Goal: Find specific page/section: Find specific page/section

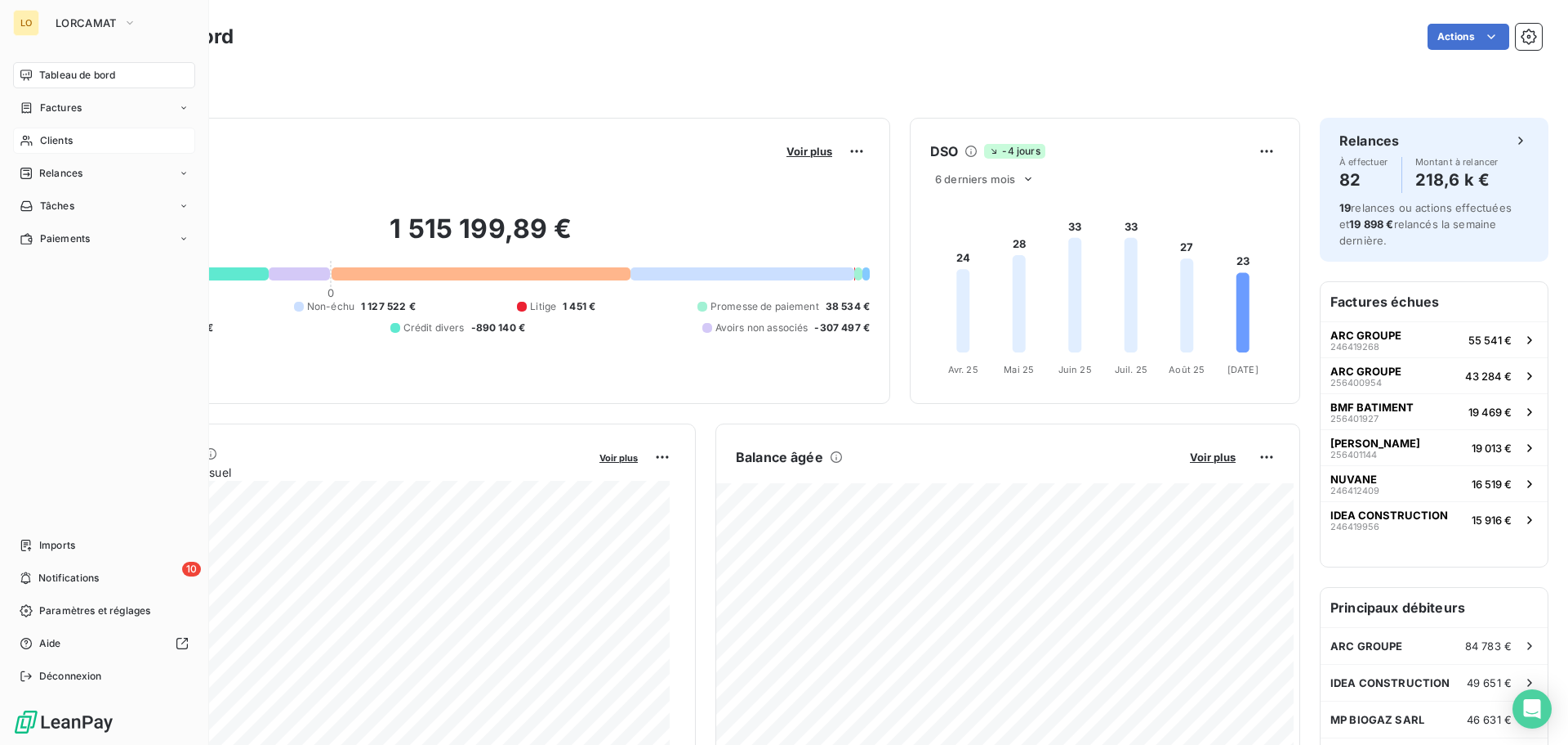
click at [32, 140] on icon at bounding box center [26, 140] width 14 height 13
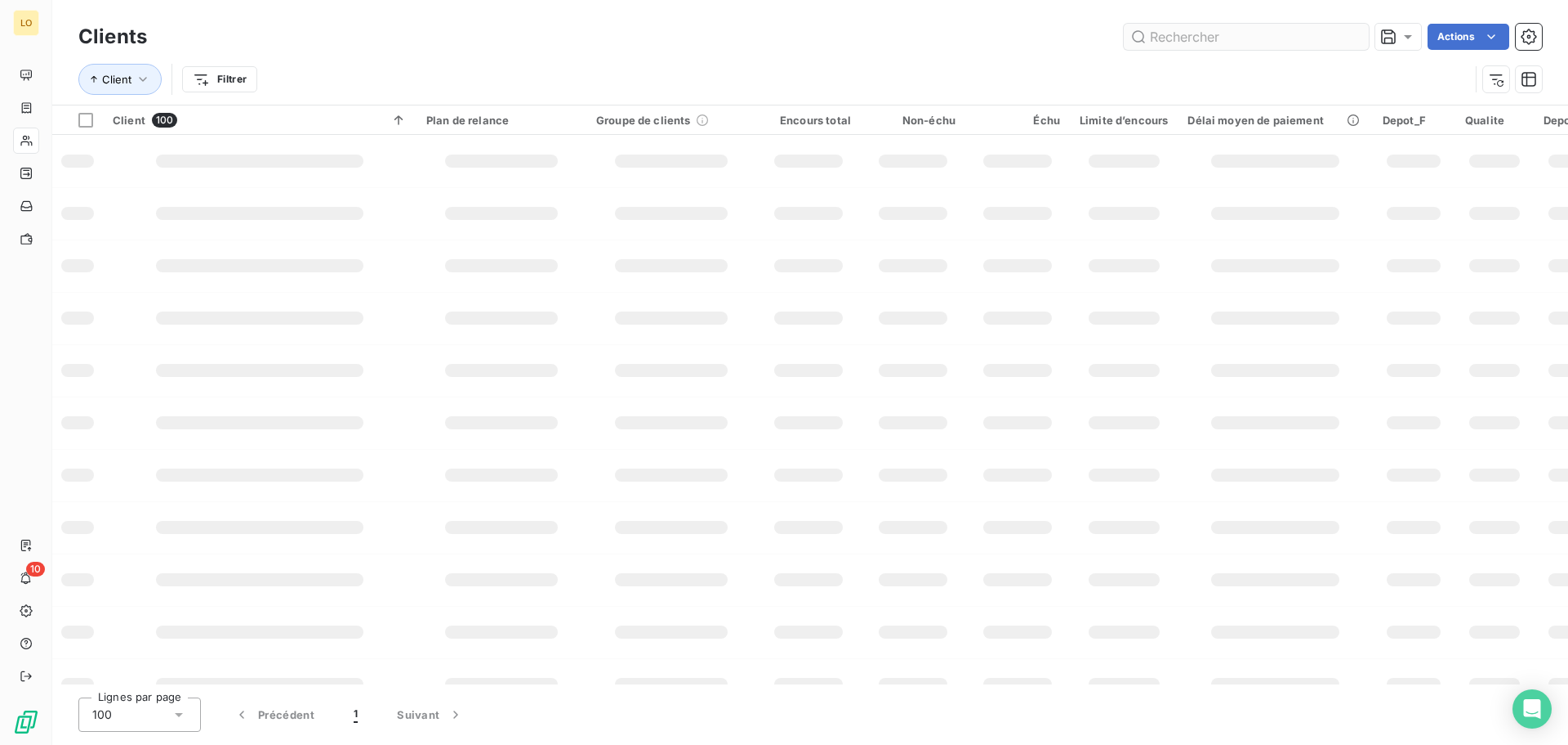
click at [1220, 32] on input "text" at bounding box center [1246, 37] width 245 height 26
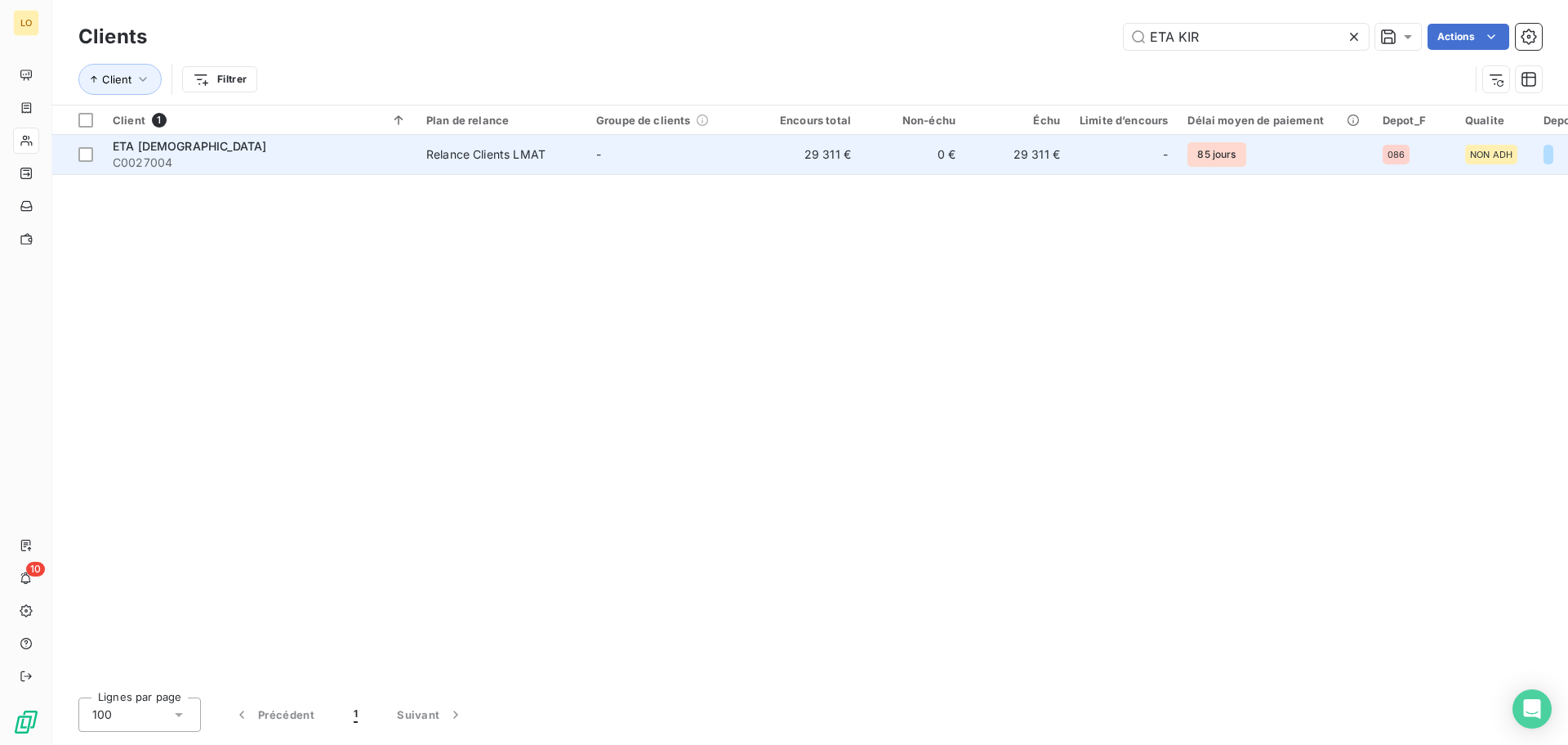
type input "ETA KIR"
click at [1126, 150] on div "-" at bounding box center [1124, 154] width 88 height 26
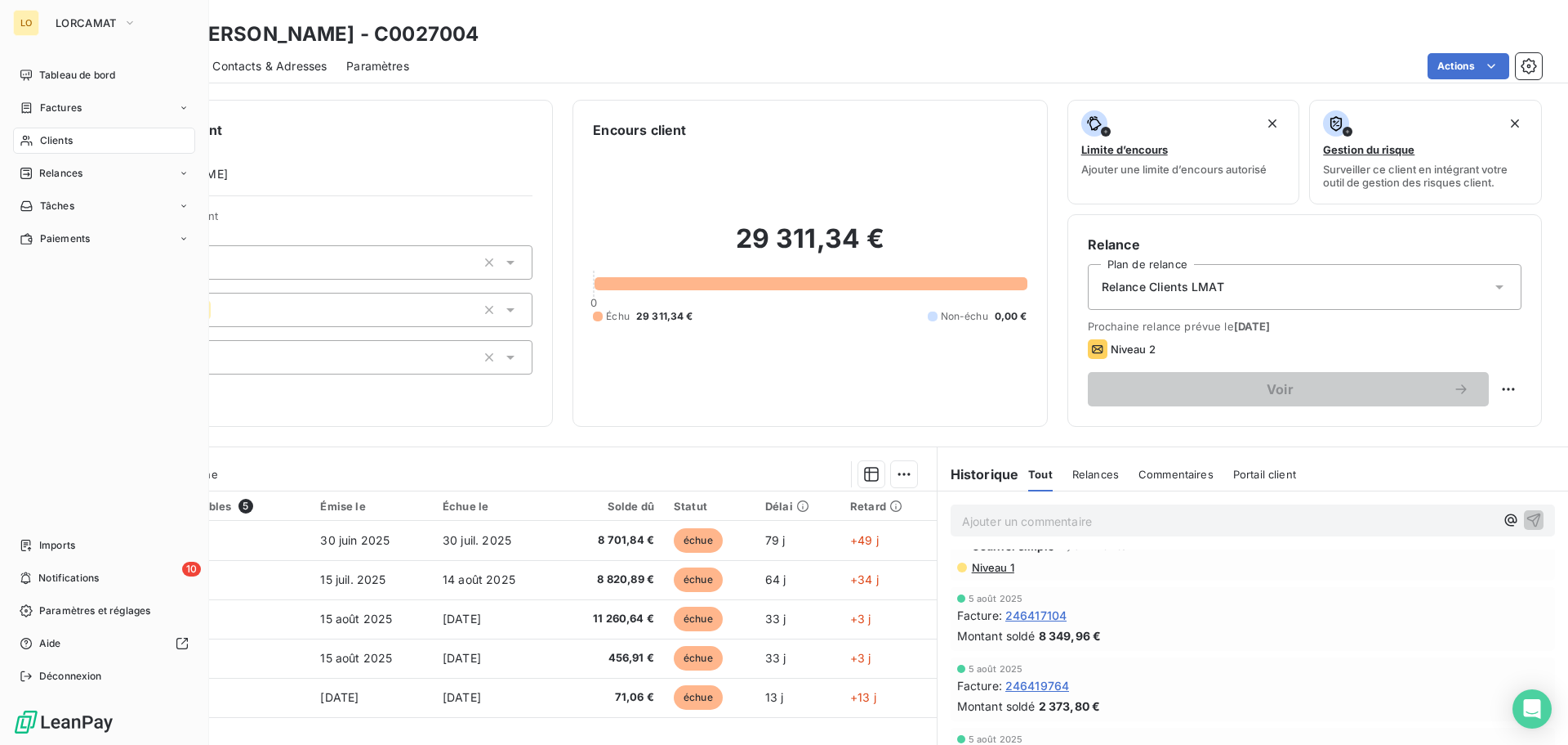
click at [72, 138] on span "Clients" at bounding box center [56, 140] width 32 height 14
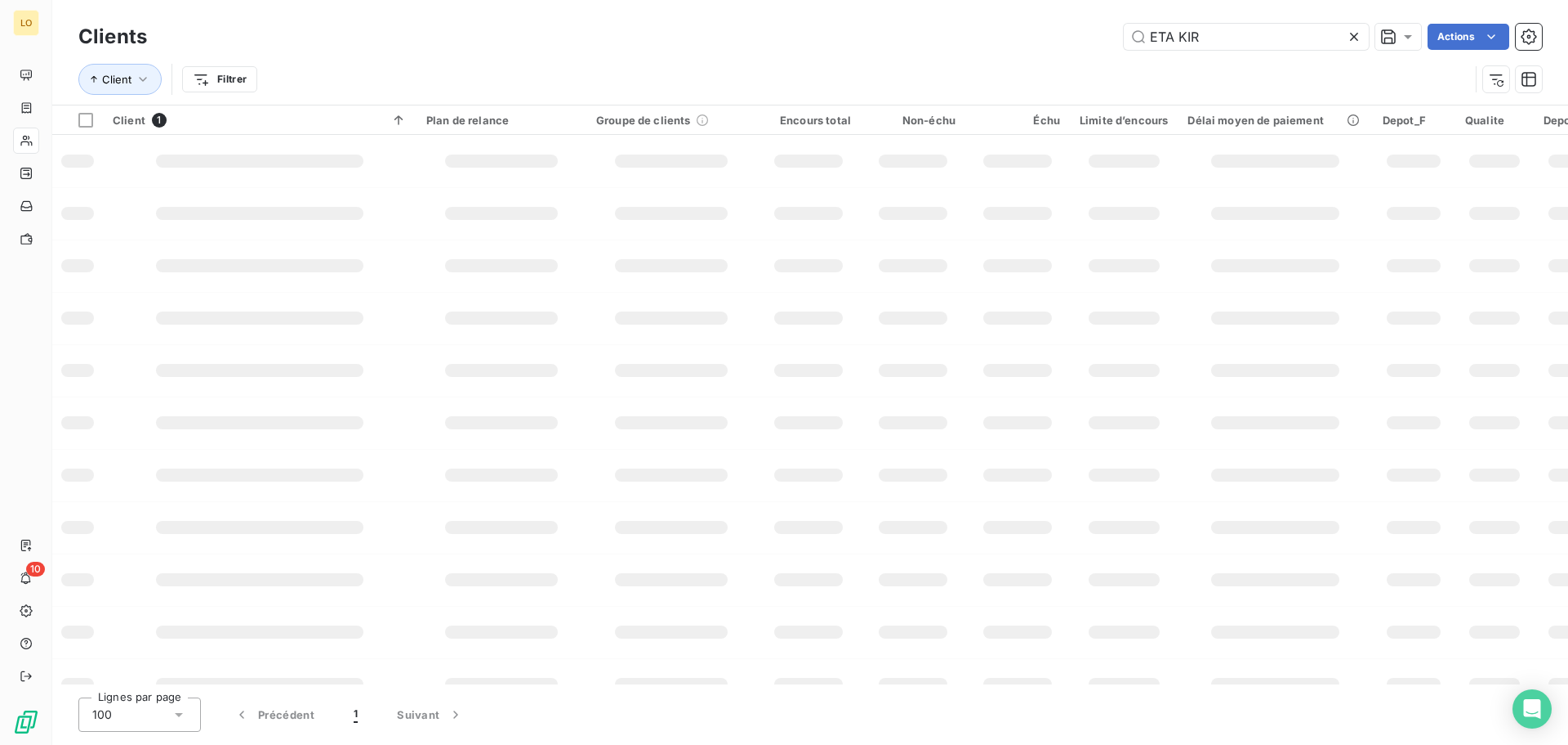
drag, startPoint x: 1229, startPoint y: 33, endPoint x: 805, endPoint y: 34, distance: 424.0
click at [806, 32] on div "ETA KIR Actions" at bounding box center [854, 37] width 1375 height 26
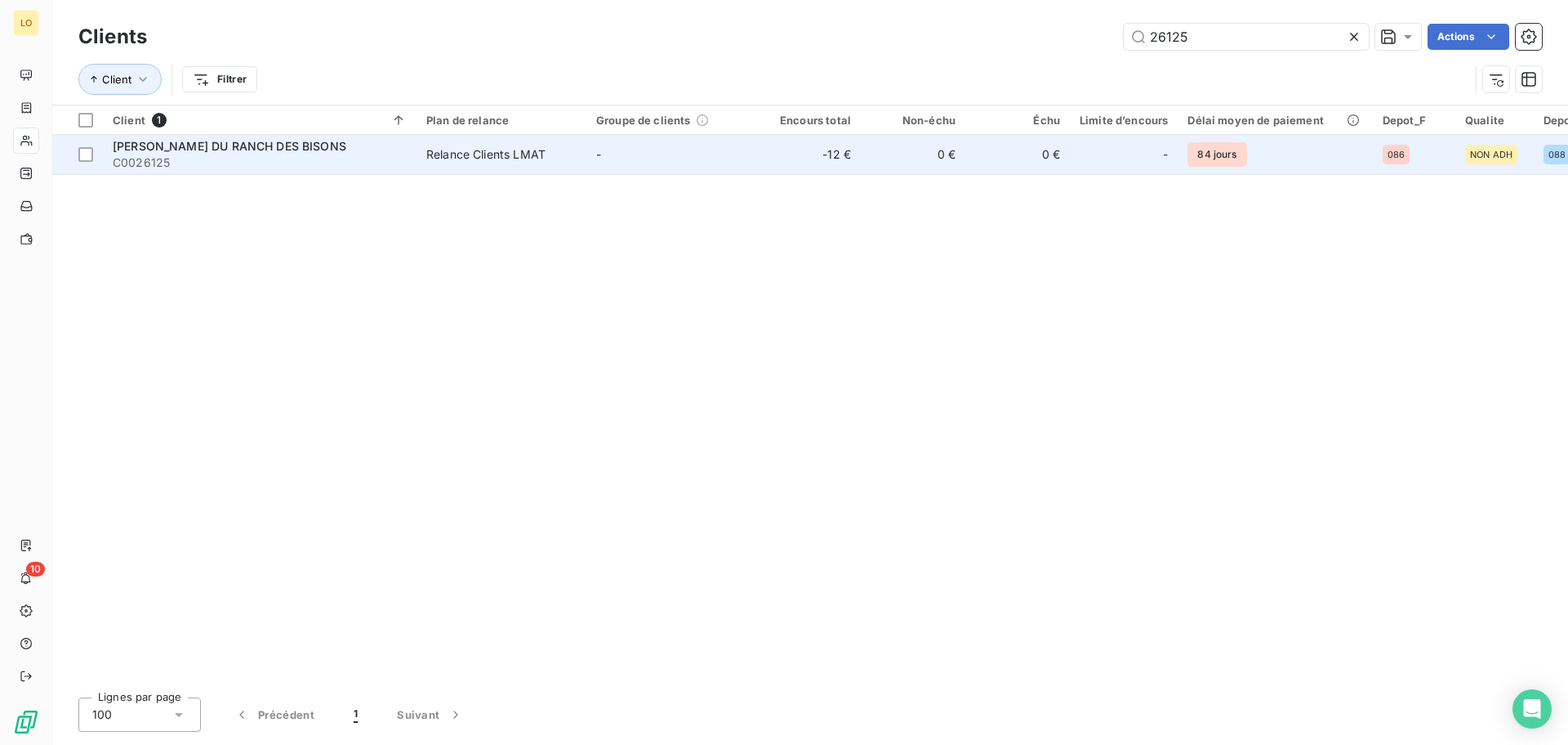
type input "26125"
click at [358, 164] on span "C0026125" at bounding box center [260, 162] width 294 height 16
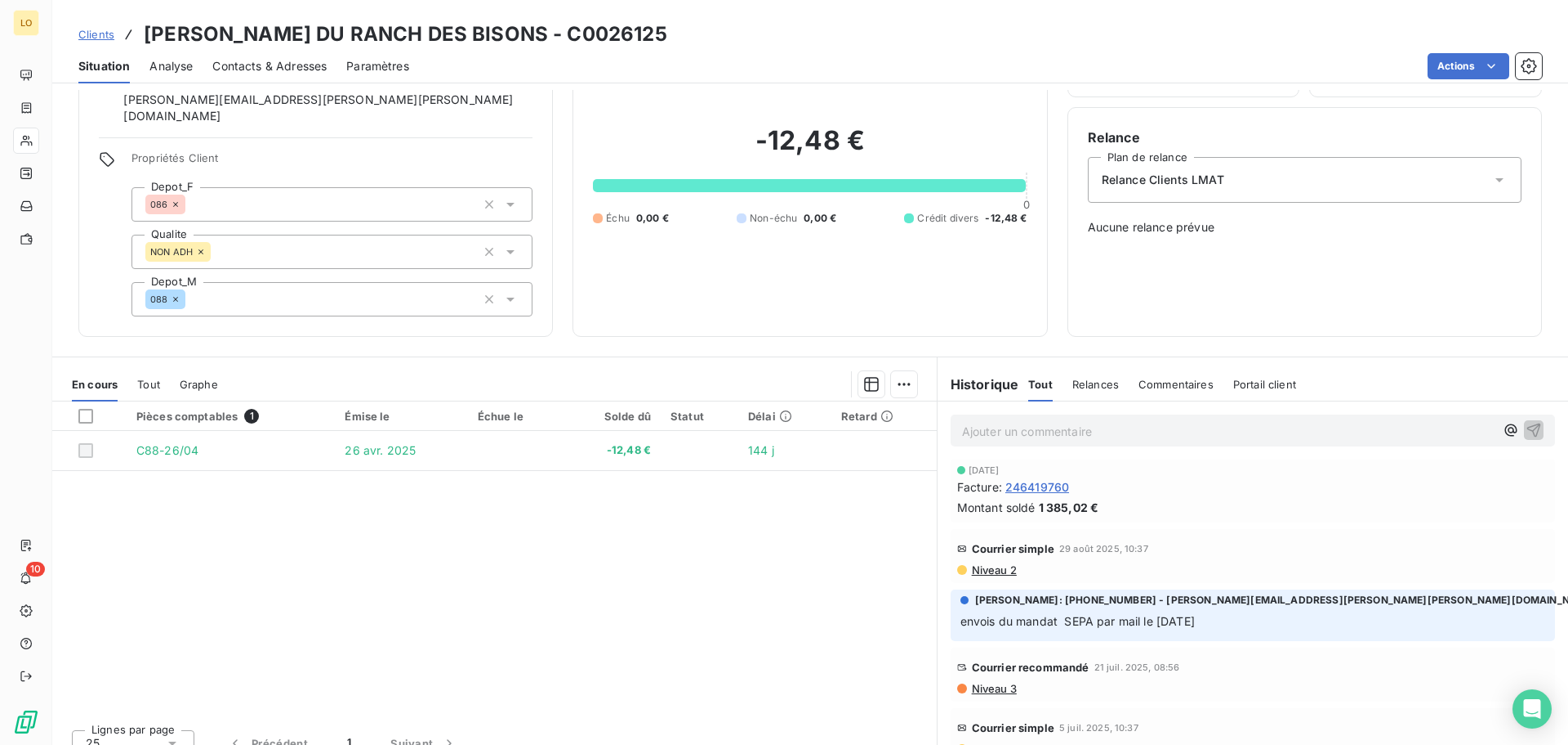
scroll to position [111, 0]
